Goal: Information Seeking & Learning: Learn about a topic

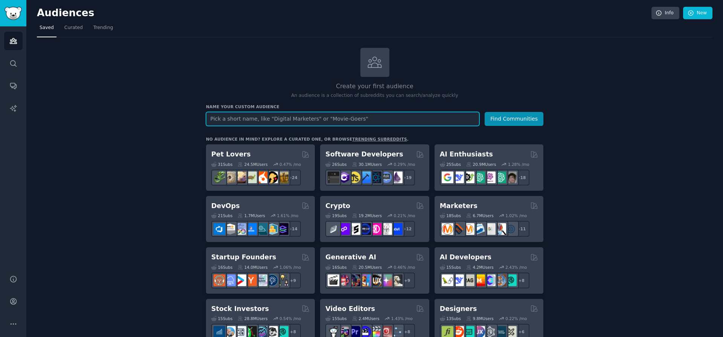
click at [289, 119] on input "text" at bounding box center [342, 119] width 273 height 14
type input "resume builder"
click at [515, 118] on button "Find Communities" at bounding box center [514, 119] width 59 height 14
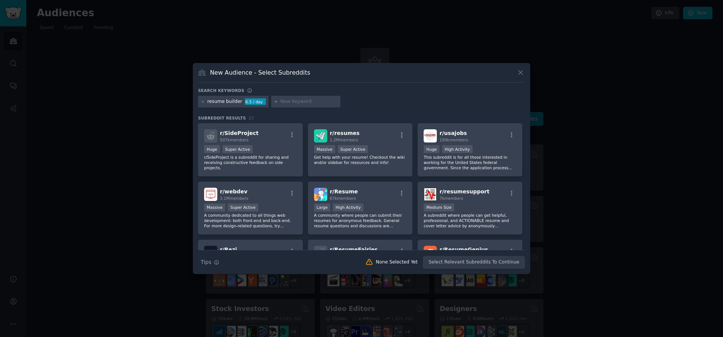
click at [238, 101] on div "resume builder" at bounding box center [225, 101] width 35 height 7
click at [202, 101] on icon at bounding box center [203, 102] width 2 height 2
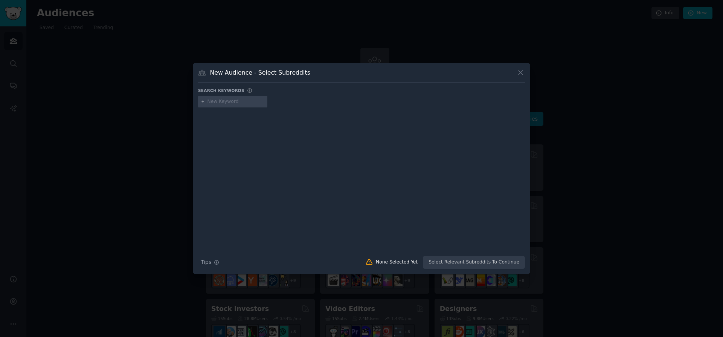
click at [230, 103] on input "text" at bounding box center [236, 101] width 57 height 7
type input "resume builder ios"
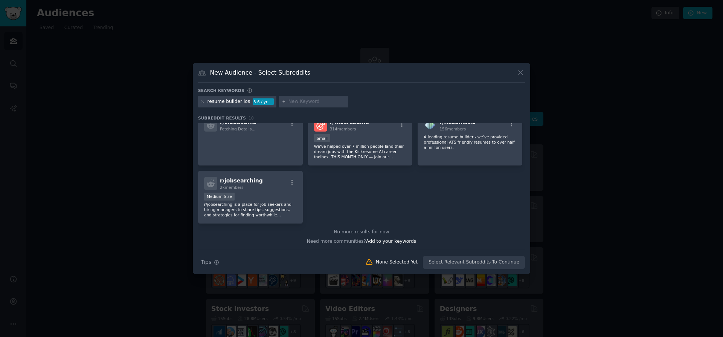
scroll to position [127, 0]
